Goal: Transaction & Acquisition: Purchase product/service

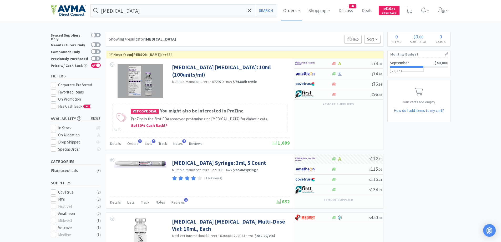
click at [291, 17] on span "Orders" at bounding box center [291, 10] width 21 height 21
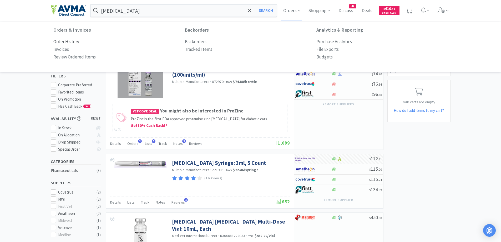
click at [61, 42] on p "Order History" at bounding box center [66, 41] width 26 height 7
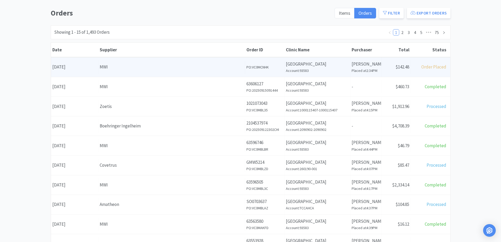
scroll to position [53, 0]
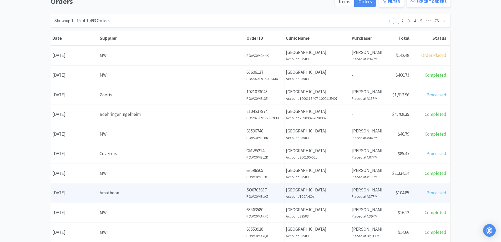
click at [148, 191] on div "Amatheon" at bounding box center [172, 192] width 144 height 7
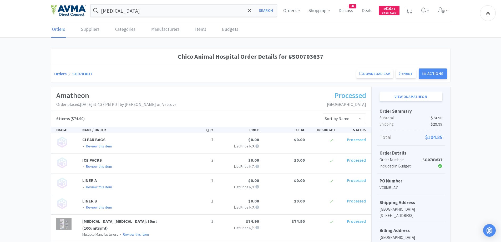
scroll to position [122, 0]
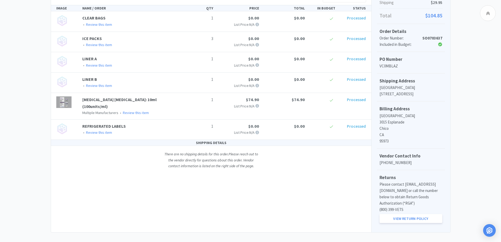
click at [31, 92] on div "Chico Animal Hospital Order Details for #SO0703637 Orders SO0703637 Download CS…" at bounding box center [250, 80] width 501 height 306
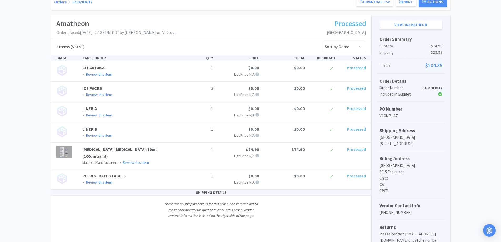
scroll to position [0, 0]
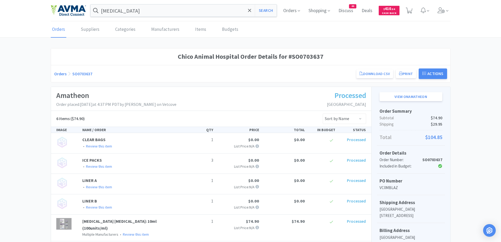
click at [56, 74] on link "Orders" at bounding box center [60, 73] width 12 height 5
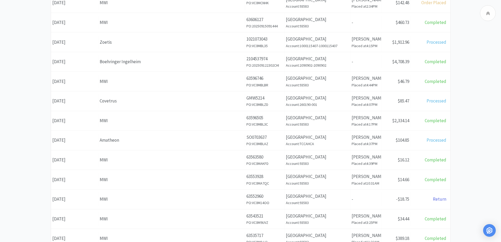
scroll to position [53, 0]
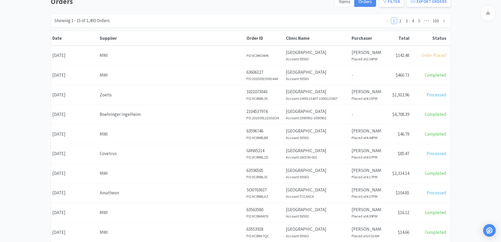
click at [458, 89] on div "Orders Items Orders Filter Export Orders Filters Filter Suppliers All Suppliers…" at bounding box center [250, 177] width 501 height 363
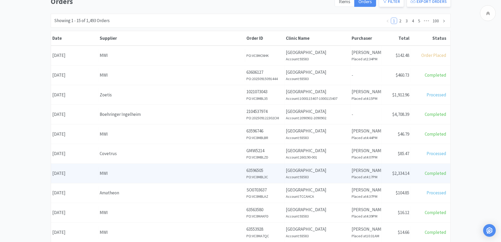
click at [139, 166] on div "Date [DATE] Supplier MWI Order ID 63596505 PO: VC0MBL3C Clinic Name [GEOGRAPHIC…" at bounding box center [250, 173] width 399 height 19
click at [393, 176] on div "Receipt Status $2,334.14" at bounding box center [396, 172] width 29 height 13
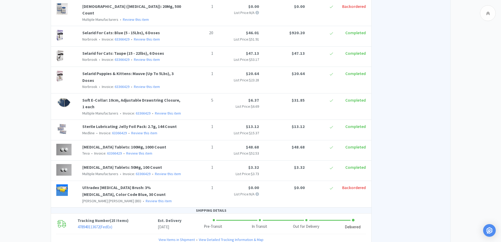
scroll to position [618, 0]
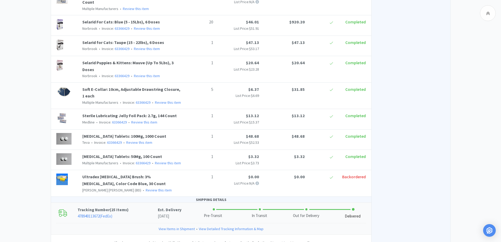
drag, startPoint x: 140, startPoint y: 189, endPoint x: 145, endPoint y: 174, distance: 15.6
click at [140, 203] on div "Tracking Number ( 25 Items ) 478940113672 ( FedEx ) Est. Delivery [DATE] Pre-Tr…" at bounding box center [211, 213] width 320 height 20
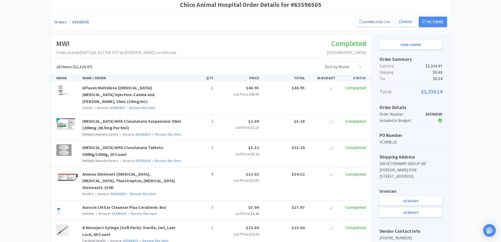
scroll to position [0, 0]
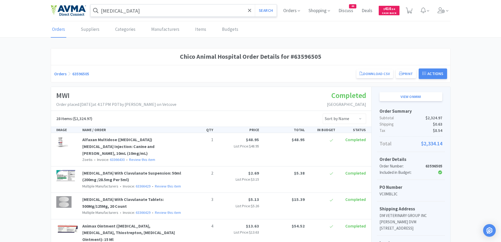
click at [158, 15] on input "[MEDICAL_DATA]" at bounding box center [183, 10] width 186 height 12
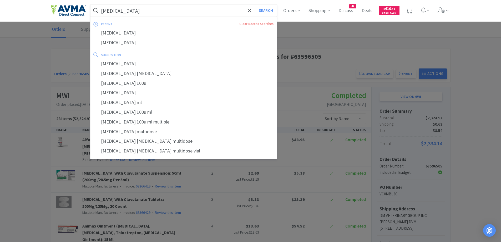
paste input "entyce"
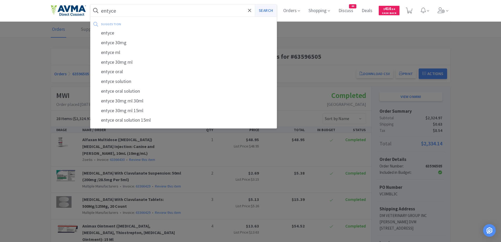
type input "entyce"
click at [258, 13] on button "Search" at bounding box center [266, 10] width 22 height 12
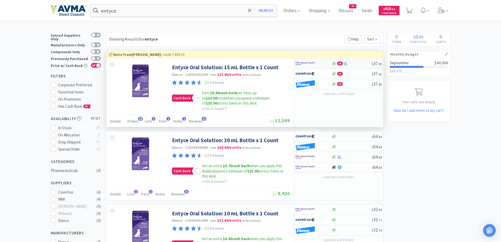
click at [329, 63] on div at bounding box center [313, 63] width 36 height 9
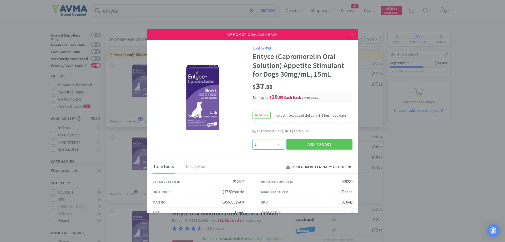
click at [277, 142] on select "Enter Quantity 1 2 3 4 5 6 7 8 9 10 11 12 13 14 15 16 17 18 19 20 Enter Quantity" at bounding box center [268, 144] width 32 height 11
select select "2"
click at [252, 139] on select "Enter Quantity 1 2 3 4 5 6 7 8 9 10 11 12 13 14 15 16 17 18 19 20 Enter Quantity" at bounding box center [268, 144] width 32 height 11
click at [330, 145] on button "Add to Cart" at bounding box center [319, 144] width 66 height 11
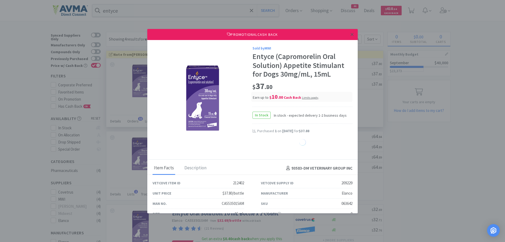
click at [351, 33] on icon at bounding box center [352, 34] width 3 height 3
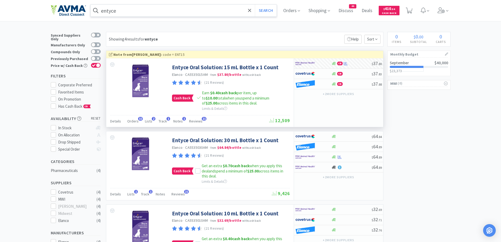
click at [161, 14] on input "entyce" at bounding box center [183, 10] width 186 height 12
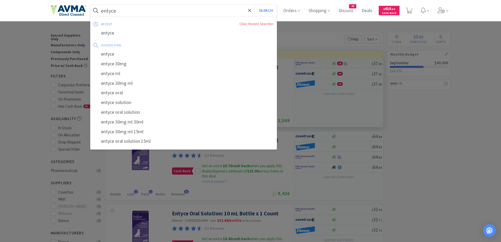
paste input "ck 16"
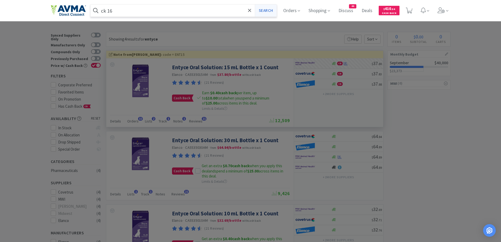
type input "ck 16"
click at [265, 9] on button "Search" at bounding box center [266, 10] width 22 height 12
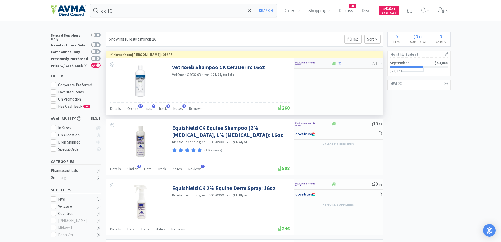
click at [326, 62] on div at bounding box center [313, 63] width 36 height 9
select select "1"
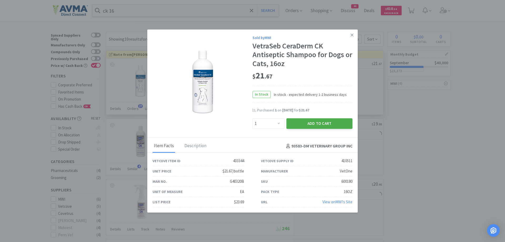
click at [322, 122] on button "Add to Cart" at bounding box center [319, 123] width 66 height 11
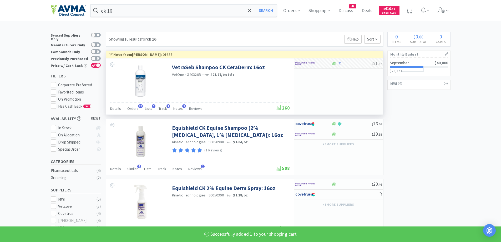
select select "2"
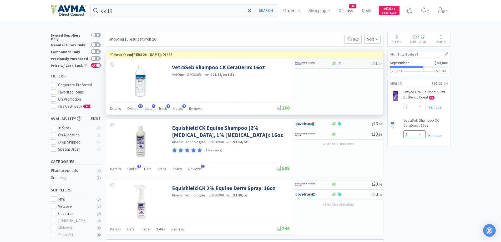
click at [408, 134] on select "Enter Quantity 1 2 3 4 5 6 7 8 9 10 11 12 13 14 15 16 17 18 19 20 Enter Quantity" at bounding box center [414, 134] width 22 height 8
click at [403, 130] on select "Enter Quantity 1 2 3 4 5 6 7 8 9 10 11 12 13 14 15 16 17 18 19 20 Enter Quantity" at bounding box center [414, 134] width 22 height 8
select select "2"
click at [411, 10] on span "2" at bounding box center [410, 8] width 2 height 21
select select "2"
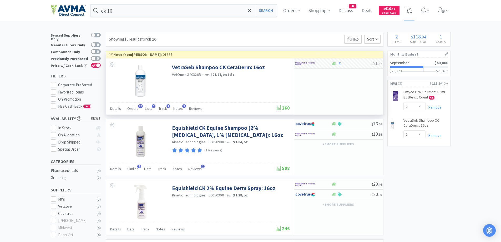
select select "2"
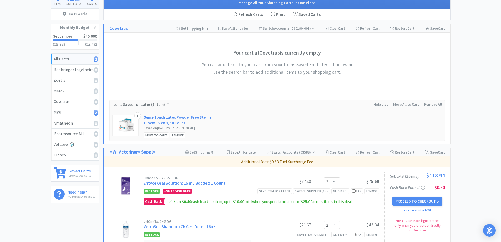
scroll to position [105, 0]
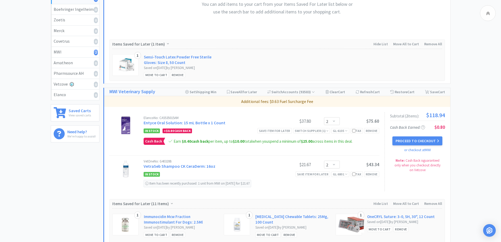
click at [481, 152] on div "All Carts 2 Items $ 118 . 94 Subtotal 1 Carts How It Works Monthly Budget Septe…" at bounding box center [250, 143] width 501 height 432
click at [406, 143] on button "Proceed to Checkout" at bounding box center [417, 140] width 50 height 9
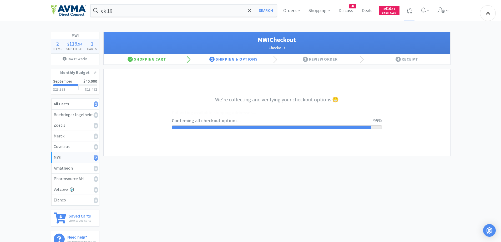
select select "CC_9421154621689816"
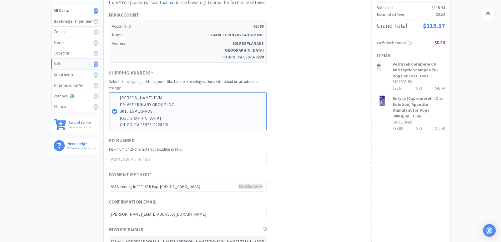
scroll to position [105, 0]
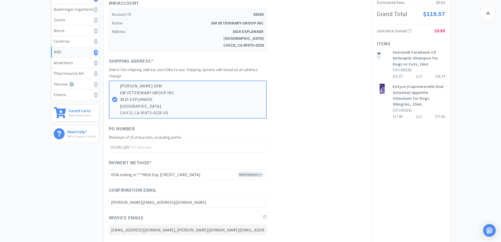
click at [448, 165] on div "Order Summary Subtotal $118.94 Estimated Fees $0.63 Grand Total $119.57 Cash Ba…" at bounding box center [410, 147] width 79 height 345
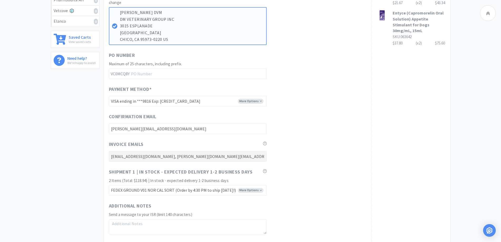
scroll to position [210, 0]
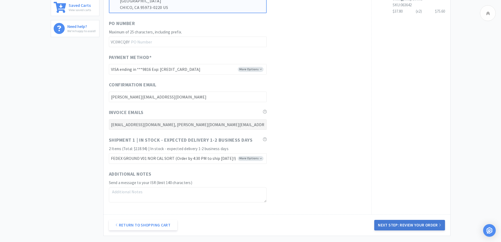
click at [387, 224] on button "Next Step: Review Your Order" at bounding box center [409, 225] width 70 height 11
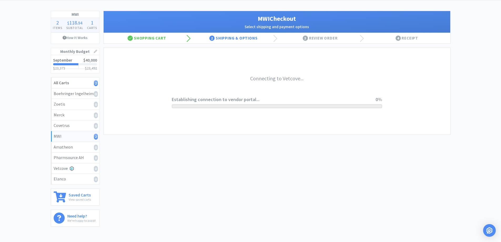
scroll to position [0, 0]
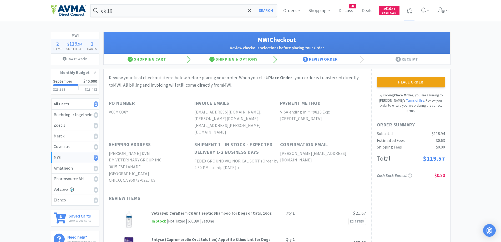
click at [416, 80] on button "Place Order" at bounding box center [411, 82] width 68 height 11
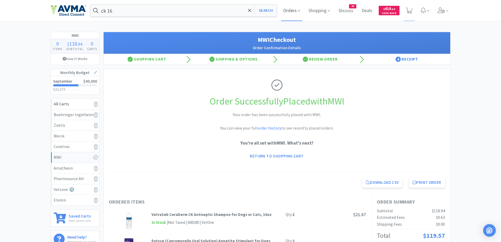
click at [283, 5] on span "Orders" at bounding box center [291, 10] width 21 height 21
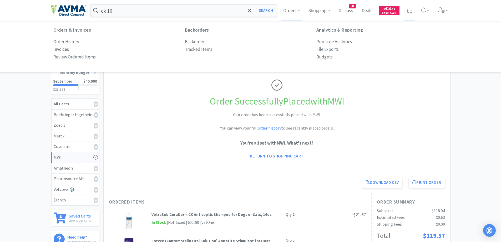
click at [65, 46] on p "Invoices" at bounding box center [61, 49] width 16 height 7
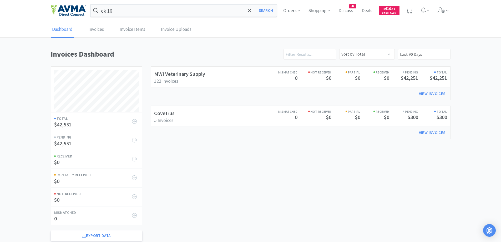
scroll to position [208, 400]
click at [294, 14] on span "Orders" at bounding box center [291, 10] width 21 height 21
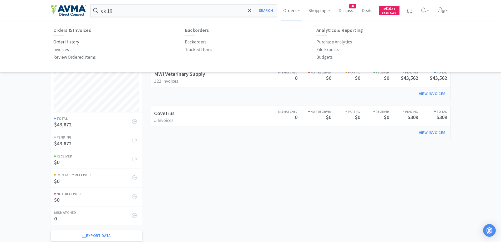
click at [74, 41] on p "Order History" at bounding box center [66, 41] width 26 height 7
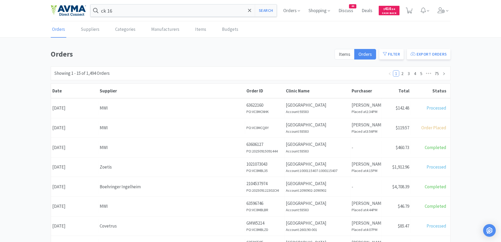
click at [466, 113] on div "Orders Items Orders Filter Export Orders Filters Filter Suppliers All Suppliers…" at bounding box center [250, 229] width 501 height 363
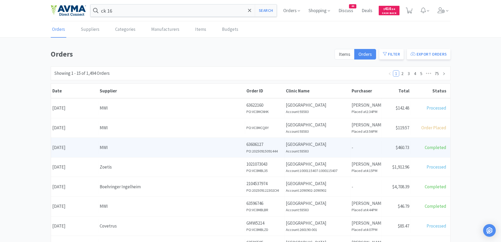
click at [336, 150] on h6 "Account: 93583" at bounding box center [317, 151] width 63 height 6
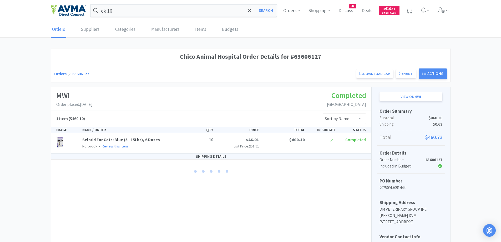
click at [34, 103] on div "Chico Animal Hospital Order Details for #63606127 Orders 63606127 Download CSV …" at bounding box center [250, 170] width 501 height 245
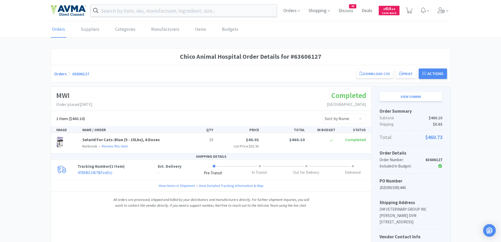
click at [28, 17] on div "Orders Shopping Discuss Discuss 44 Deals Deals $ 410 . 54 Cash Back" at bounding box center [250, 10] width 501 height 21
click at [58, 72] on link "Orders" at bounding box center [60, 73] width 12 height 5
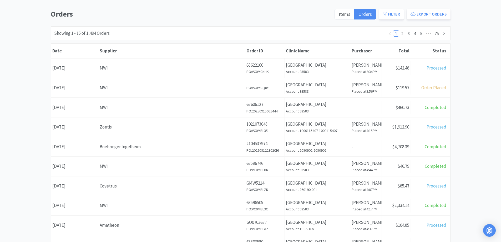
scroll to position [53, 0]
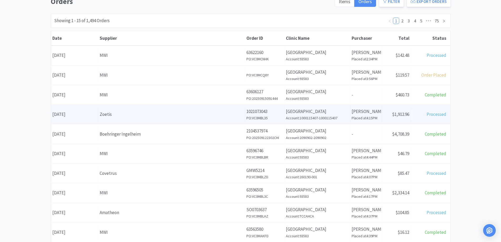
click at [149, 107] on div "Date September 12th, 2025 Supplier Zoetis Order ID 1021073043 PO: VC0MBL35 Clin…" at bounding box center [250, 114] width 399 height 19
click at [368, 117] on h6 "Placed at 4:15PM" at bounding box center [366, 118] width 29 height 6
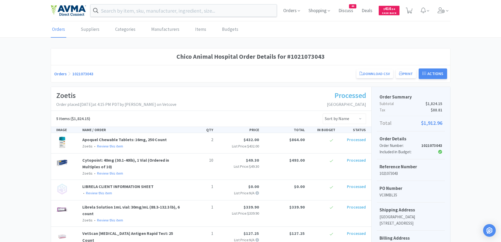
scroll to position [130, 0]
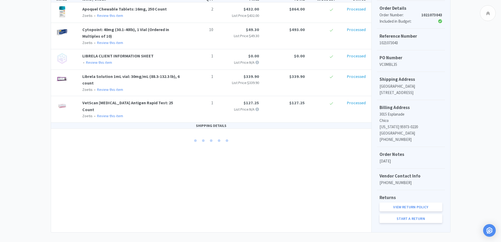
click at [44, 95] on div "Chico Animal Hospital Order Details for #1021073043 Orders 1021073043 Download …" at bounding box center [250, 75] width 501 height 315
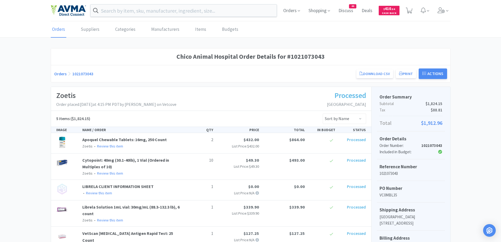
scroll to position [130, 0]
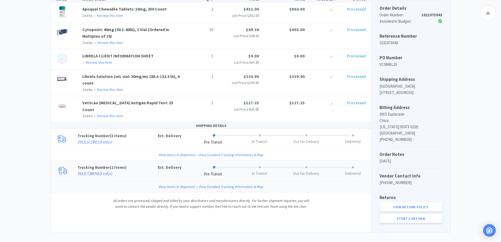
click at [161, 170] on p "-" at bounding box center [170, 173] width 24 height 6
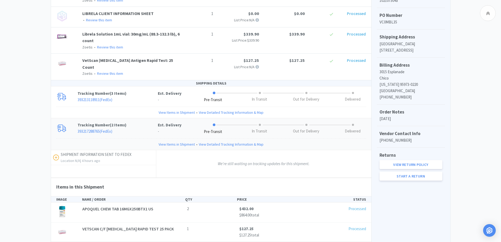
scroll to position [205, 0]
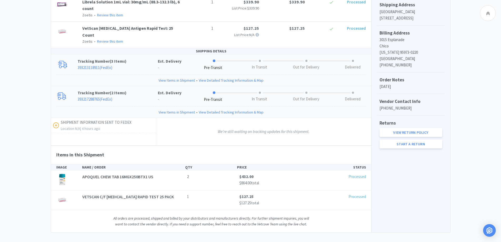
click at [135, 58] on p "Tracking Number ( 3 Items )" at bounding box center [118, 61] width 80 height 6
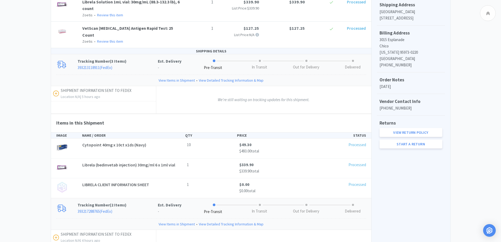
click at [14, 19] on div "Chico Animal Hospital Order Details for #1021073043 Orders 1021073043 Download …" at bounding box center [250, 93] width 501 height 501
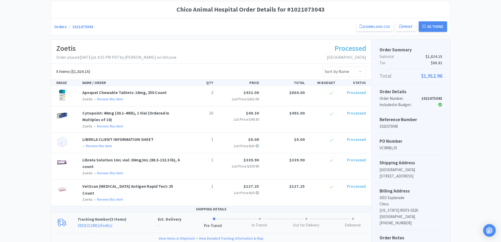
scroll to position [0, 0]
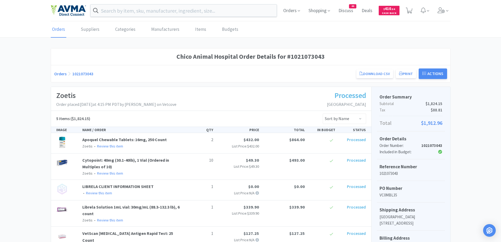
click at [60, 75] on link "Orders" at bounding box center [60, 73] width 12 height 5
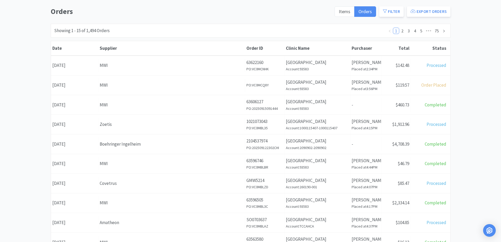
scroll to position [53, 0]
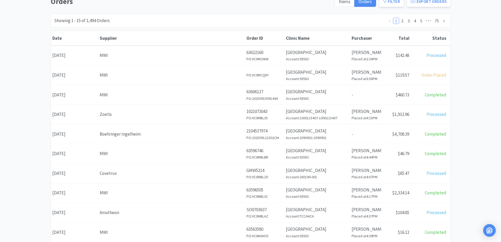
click at [461, 70] on div "Orders Items Orders Filter Export Orders Filters Filter Suppliers All Suppliers…" at bounding box center [250, 177] width 501 height 363
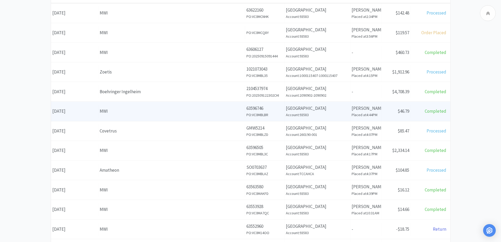
scroll to position [105, 0]
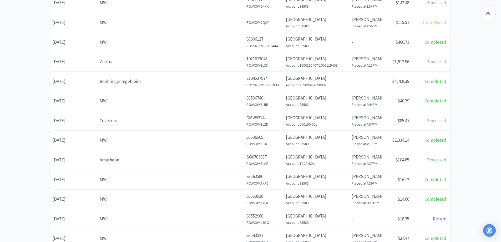
click at [487, 96] on div "Orders Items Orders Filter Export Orders Filters Filter Suppliers All Suppliers…" at bounding box center [250, 124] width 501 height 363
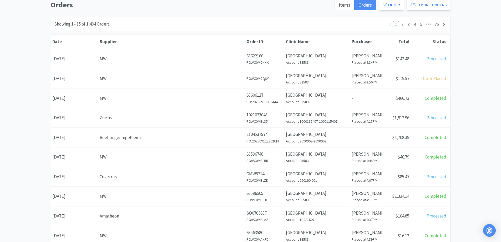
scroll to position [0, 0]
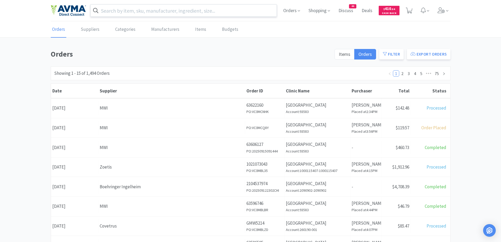
click at [143, 6] on input "text" at bounding box center [183, 10] width 186 height 12
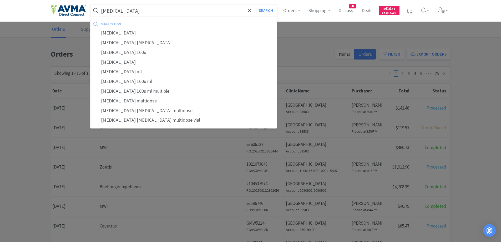
type input "[MEDICAL_DATA]"
click at [255, 4] on button "Search" at bounding box center [266, 10] width 22 height 12
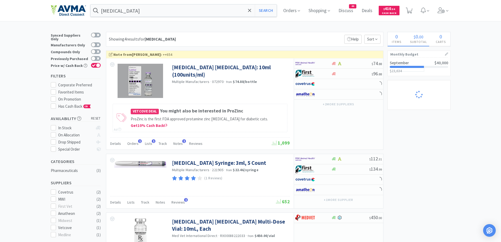
click at [285, 24] on div "lantus Search Orders Shopping Discuss Discuss 44 Deals Deals $ 410 . 54 Cash Ba…" at bounding box center [250, 189] width 501 height 378
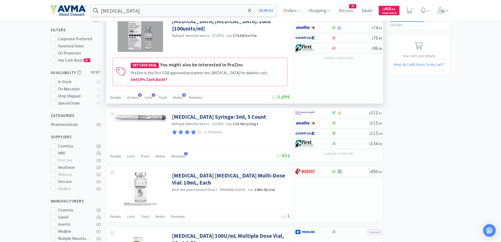
scroll to position [53, 0]
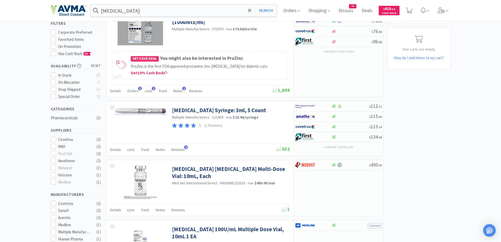
click at [435, 134] on div "× Filter Results Synced Suppliers Only Manufacturers Only Compounds Only Previo…" at bounding box center [251, 152] width 400 height 346
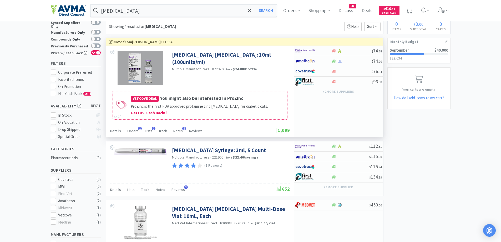
scroll to position [0, 0]
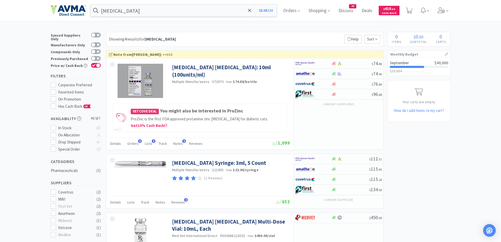
click at [256, 30] on div "lantus Search Orders Shopping Discuss Discuss 44 Deals Deals $ 410 . 54 Cash Ba…" at bounding box center [250, 189] width 501 height 378
click at [300, 6] on span "Orders" at bounding box center [291, 10] width 21 height 21
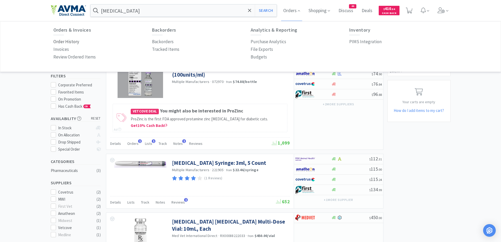
click at [64, 42] on p "Order History" at bounding box center [66, 41] width 26 height 7
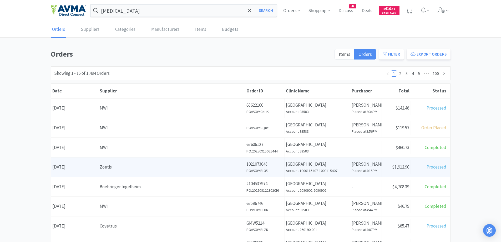
scroll to position [105, 0]
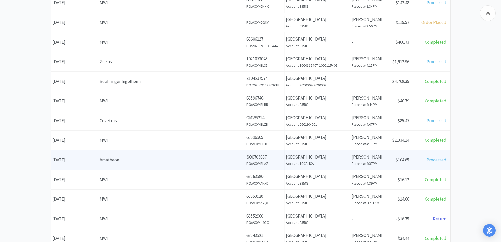
click at [165, 159] on div "Amatheon" at bounding box center [172, 159] width 144 height 7
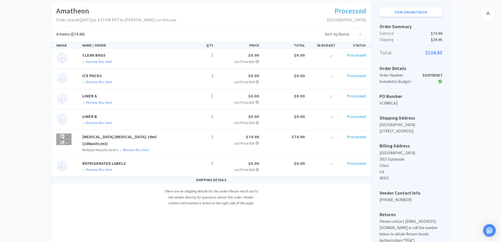
scroll to position [105, 0]
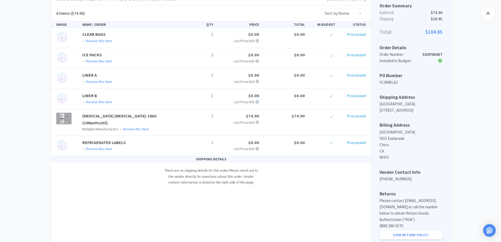
click at [470, 128] on div "Chico Animal Hospital Order Details for #SO0703637 Orders SO0703637 Download CS…" at bounding box center [250, 96] width 501 height 306
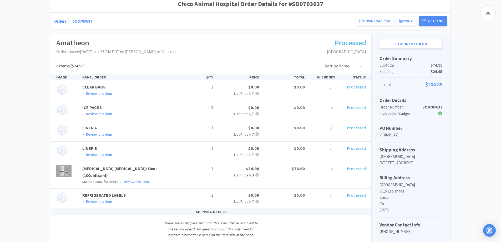
click at [9, 69] on div "Chico Animal Hospital Order Details for #SO0703637 Orders SO0703637 Download CS…" at bounding box center [250, 149] width 501 height 306
click at [111, 168] on link "[MEDICAL_DATA] [MEDICAL_DATA]: 10ml (100units/ml)" at bounding box center [119, 172] width 74 height 12
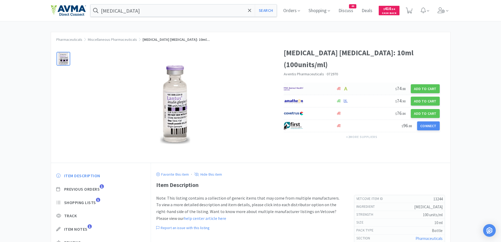
click at [305, 84] on div at bounding box center [307, 88] width 47 height 9
select select "1"
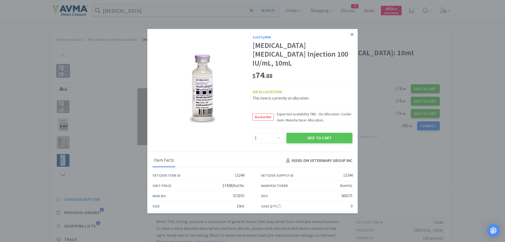
click at [350, 35] on link at bounding box center [351, 34] width 9 height 11
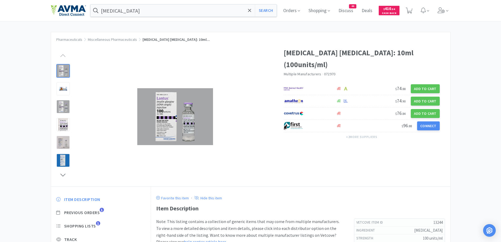
click at [29, 112] on div "Pharmaceuticals Miscellaneous Pharmaceuticals Lantus Insulin: 10ml... Lantus In…" at bounding box center [250, 166] width 501 height 269
drag, startPoint x: 279, startPoint y: 19, endPoint x: 269, endPoint y: 15, distance: 10.8
click at [275, 19] on div "lantus Search Orders Shopping Discuss Discuss 44 Deals Deals $ 410 . 54 Cash Ba…" at bounding box center [251, 10] width 400 height 21
click at [269, 15] on button "Search" at bounding box center [266, 10] width 22 height 12
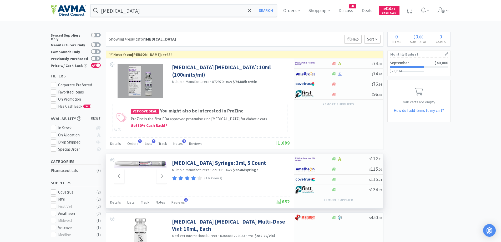
drag, startPoint x: 110, startPoint y: 204, endPoint x: 141, endPoint y: 189, distance: 33.8
click at [110, 204] on span "Details" at bounding box center [115, 202] width 11 height 5
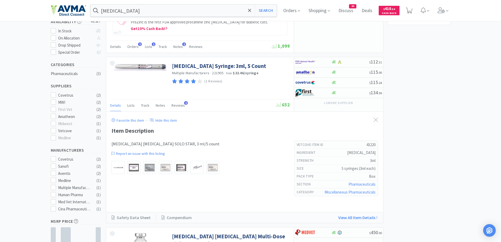
scroll to position [105, 0]
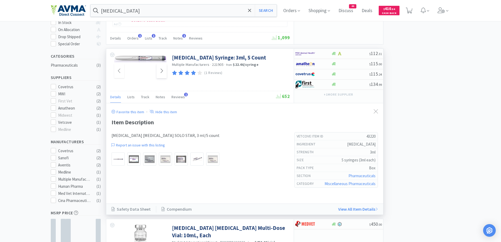
click at [164, 69] on span at bounding box center [161, 71] width 10 height 14
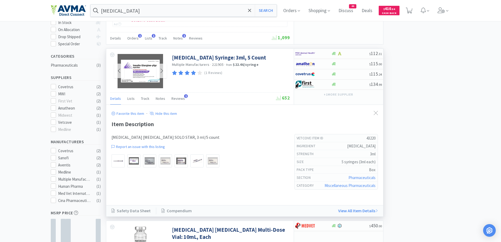
click at [137, 75] on img at bounding box center [141, 71] width 46 height 34
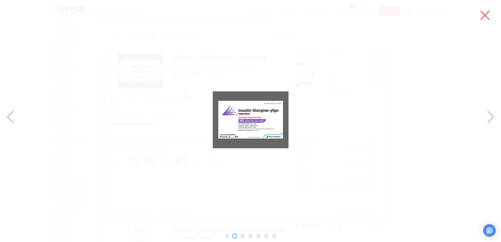
click at [481, 16] on icon at bounding box center [484, 15] width 11 height 15
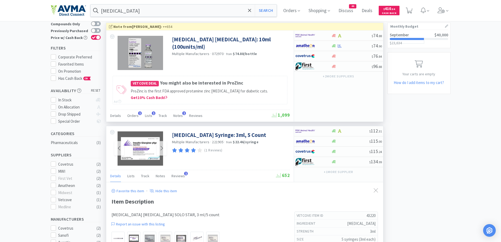
scroll to position [0, 0]
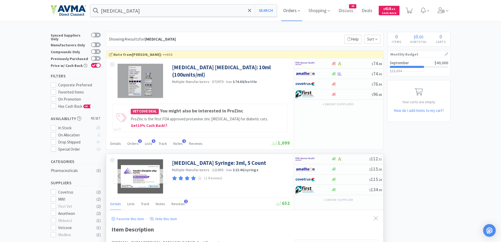
click at [290, 7] on span "Orders" at bounding box center [291, 10] width 21 height 21
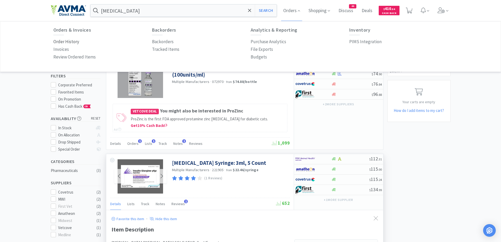
click at [61, 41] on p "Order History" at bounding box center [66, 41] width 26 height 7
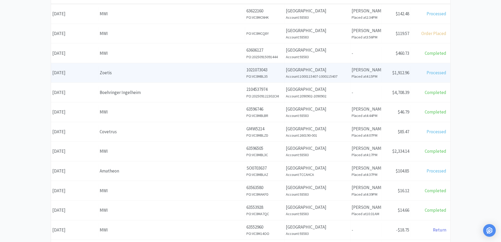
scroll to position [105, 0]
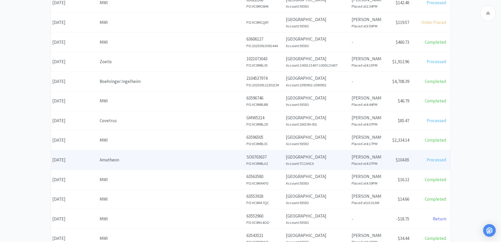
click at [171, 160] on div "Amatheon" at bounding box center [172, 159] width 144 height 7
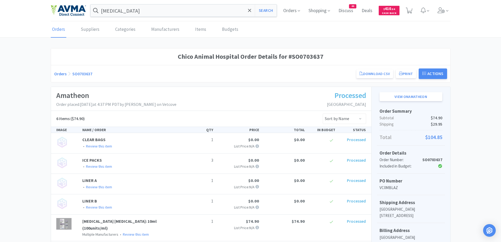
click at [62, 75] on link "Orders" at bounding box center [60, 73] width 12 height 5
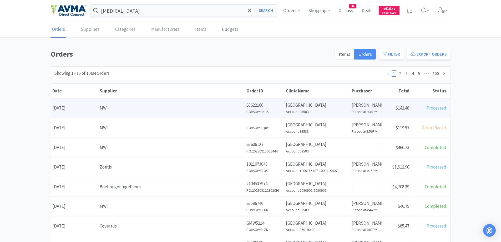
click at [306, 105] on p "[GEOGRAPHIC_DATA]" at bounding box center [317, 105] width 63 height 7
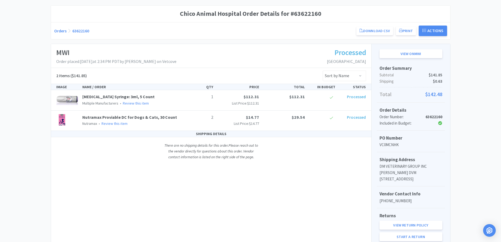
scroll to position [53, 0]
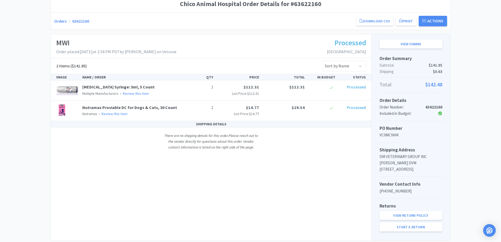
click at [60, 19] on link "Orders" at bounding box center [60, 20] width 12 height 5
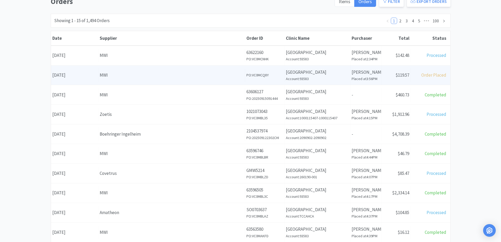
click at [157, 76] on div "MWI" at bounding box center [172, 75] width 144 height 7
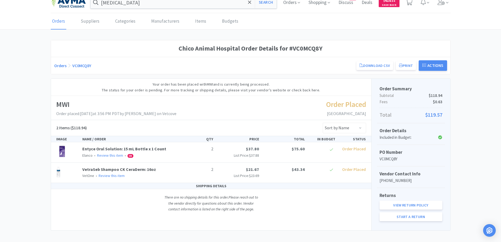
scroll to position [13, 0]
